Goal: Task Accomplishment & Management: Use online tool/utility

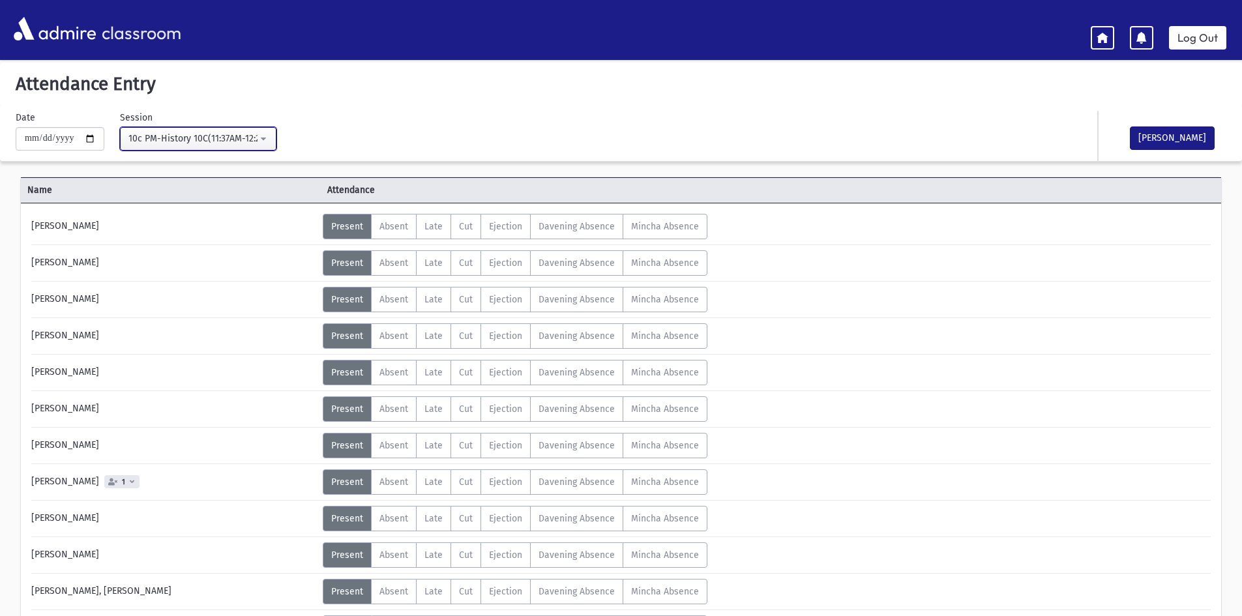
click at [210, 147] on button "10c PM-History 10C(11:37AM-12:20PM)" at bounding box center [198, 138] width 156 height 23
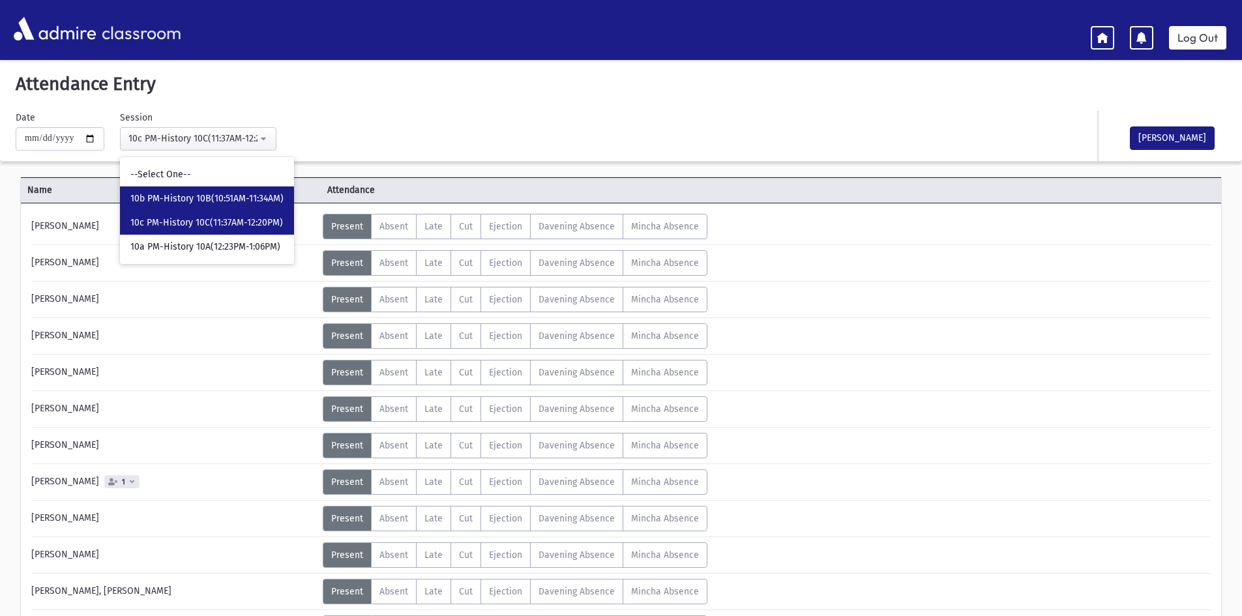
click at [243, 194] on span "10b PM-History 10B(10:51AM-11:34AM)" at bounding box center [206, 198] width 153 height 13
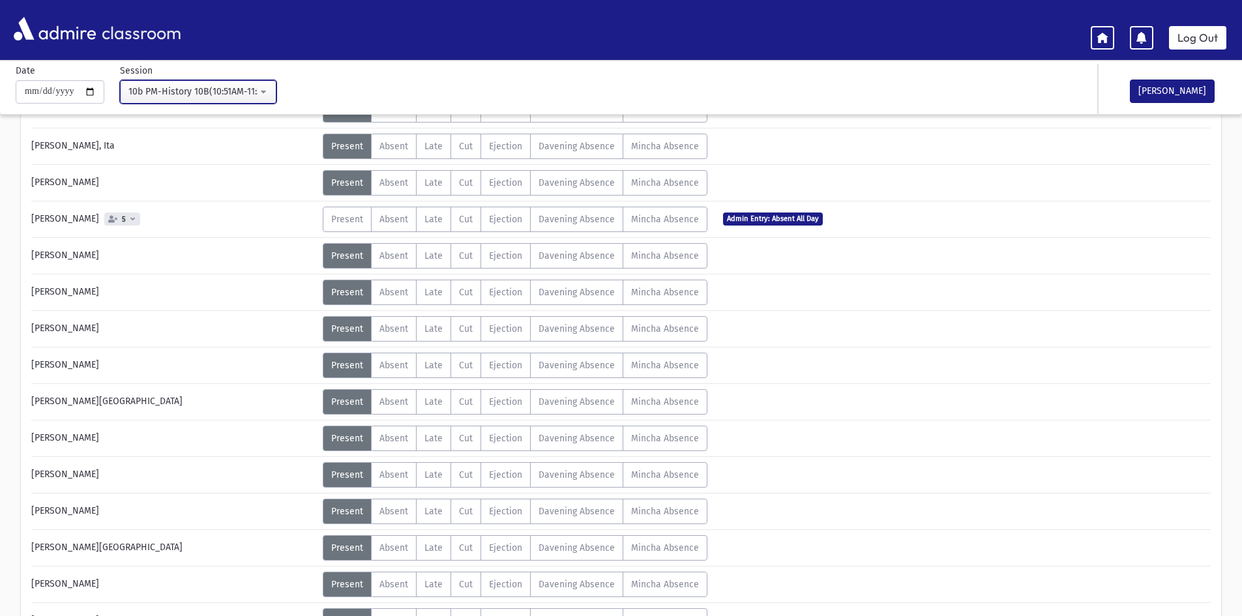
scroll to position [78, 0]
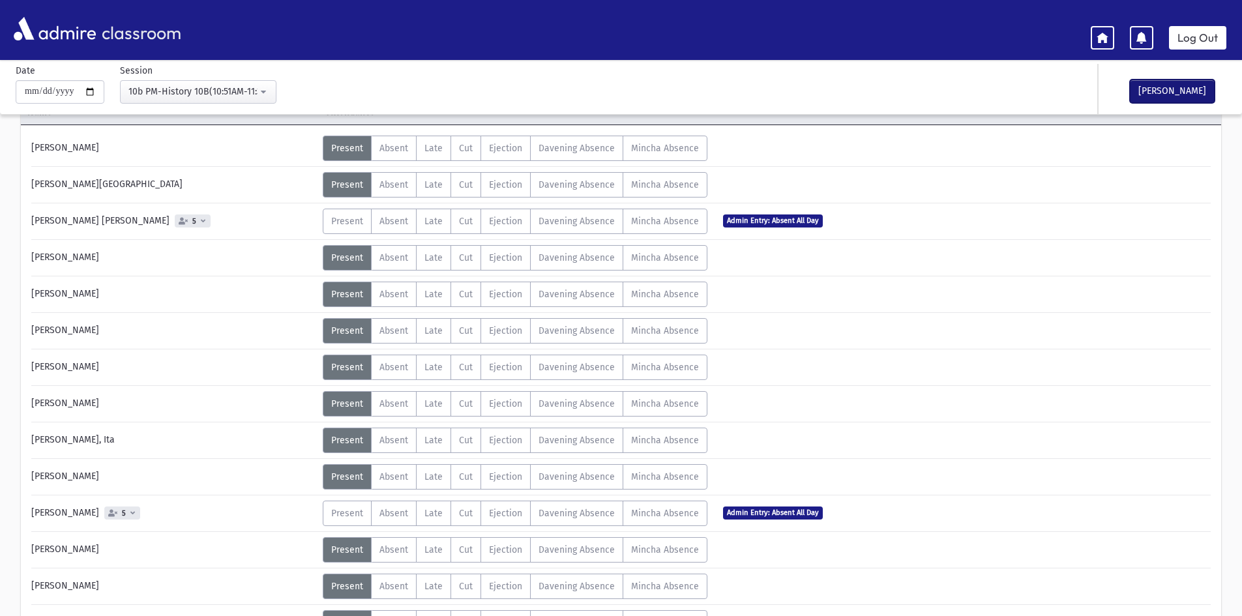
click at [1147, 87] on button "[PERSON_NAME]" at bounding box center [1172, 91] width 85 height 23
click at [227, 83] on button "10b PM-History 10B(10:51AM-11:34AM)" at bounding box center [198, 91] width 156 height 23
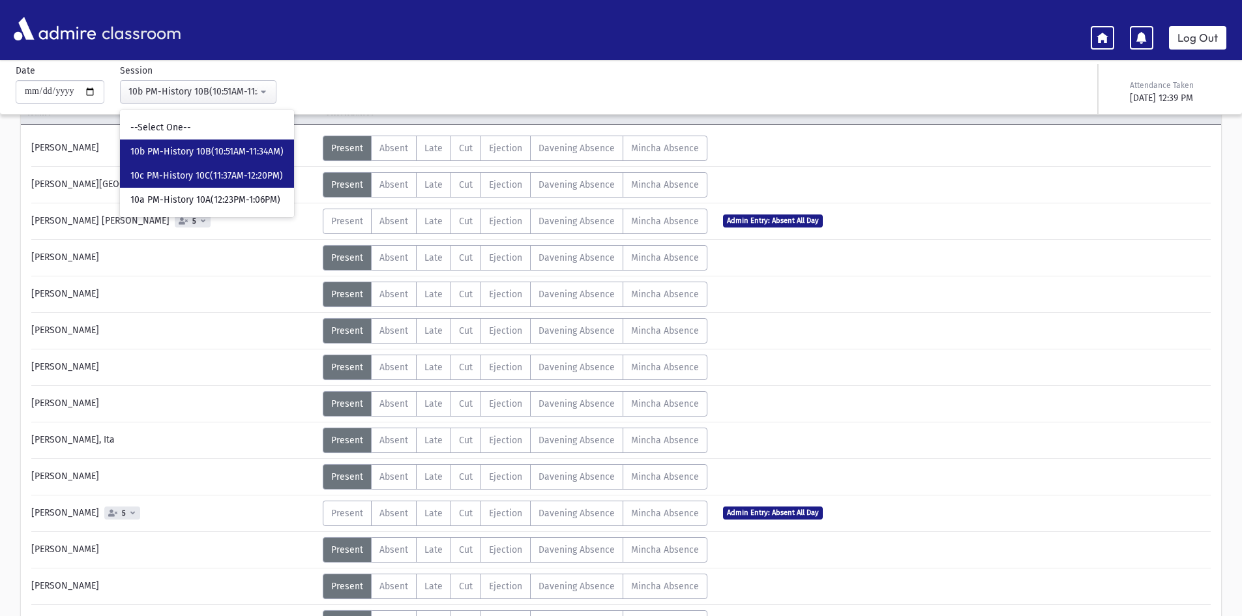
click at [229, 171] on span "10c PM-History 10C(11:37AM-12:20PM)" at bounding box center [206, 175] width 153 height 13
select select "****"
